Goal: Transaction & Acquisition: Purchase product/service

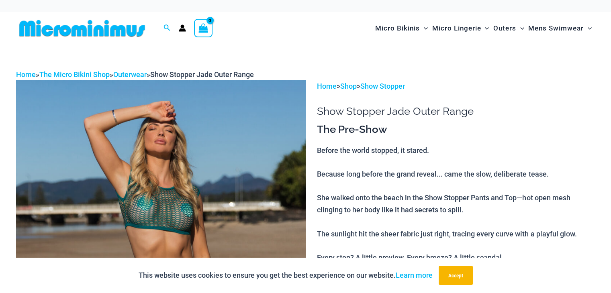
click at [75, 30] on img at bounding box center [82, 28] width 132 height 18
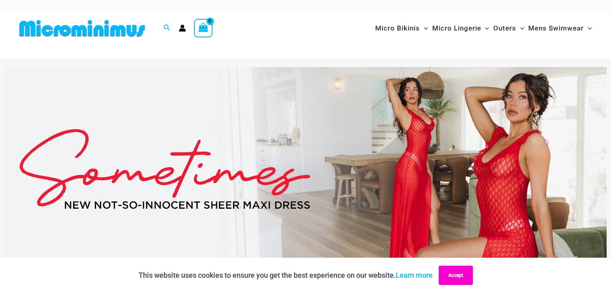
click at [466, 276] on button "Accept" at bounding box center [455, 275] width 34 height 19
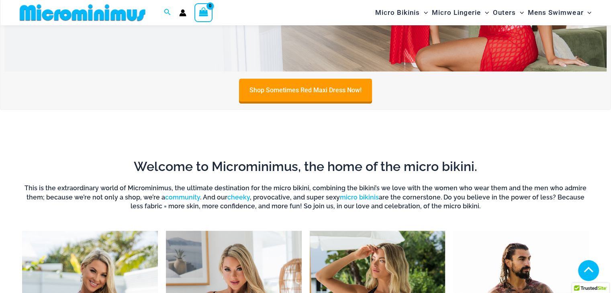
scroll to position [313, 0]
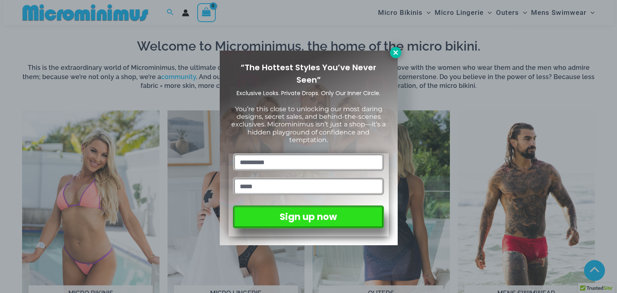
click at [397, 53] on icon at bounding box center [395, 52] width 7 height 7
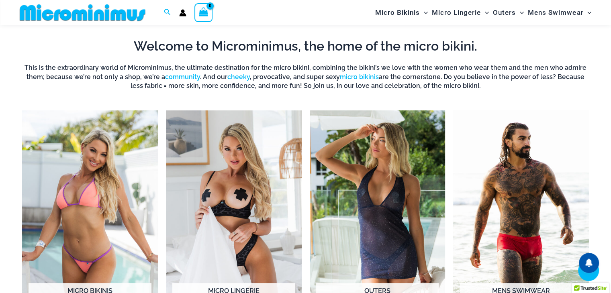
scroll to position [153, 0]
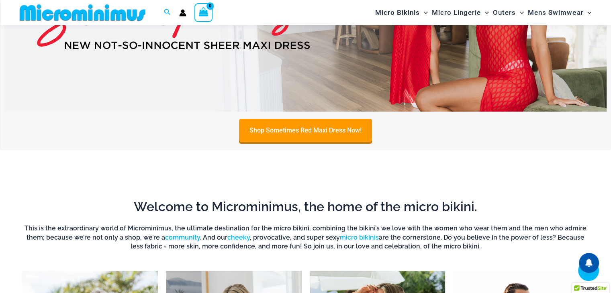
click at [183, 14] on icon "Account icon link" at bounding box center [182, 14] width 7 height 3
